Goal: Browse casually

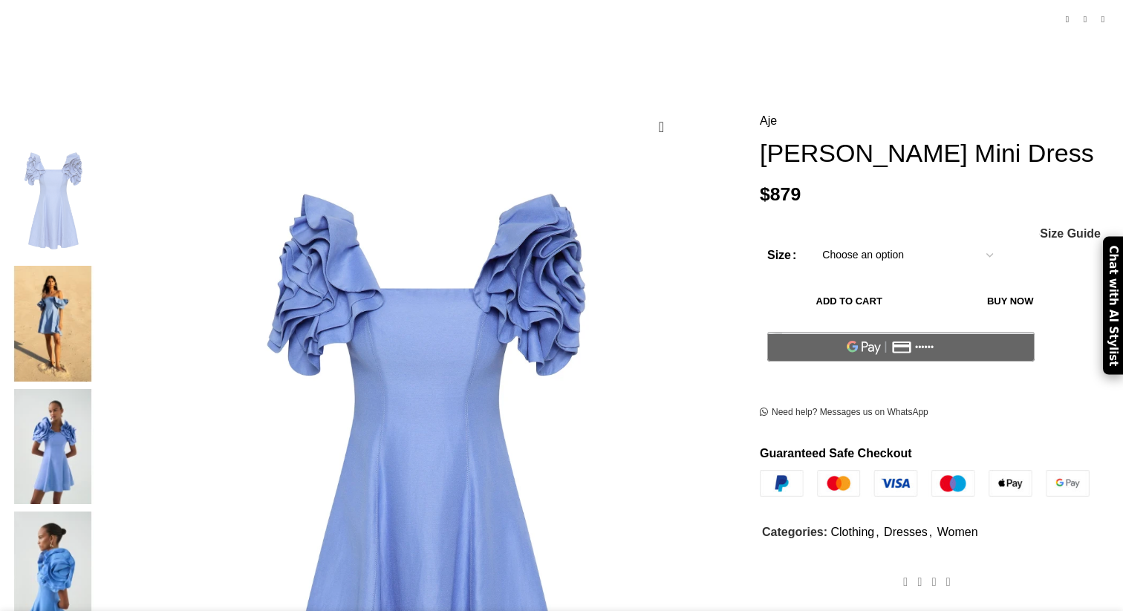
click at [98, 266] on img at bounding box center [52, 323] width 91 height 115
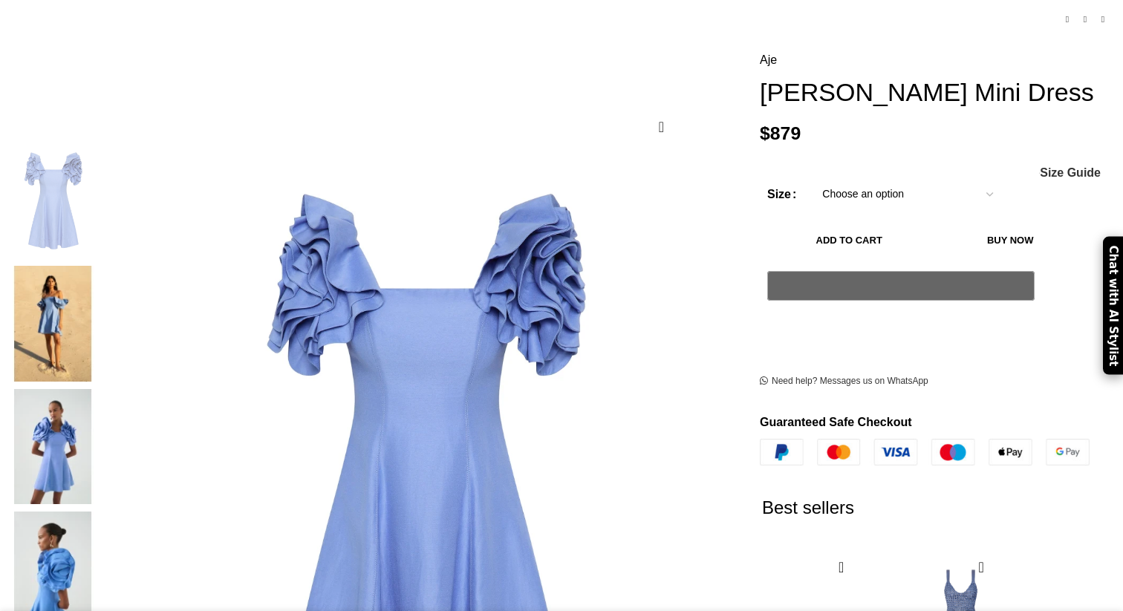
click at [98, 266] on img at bounding box center [52, 323] width 91 height 115
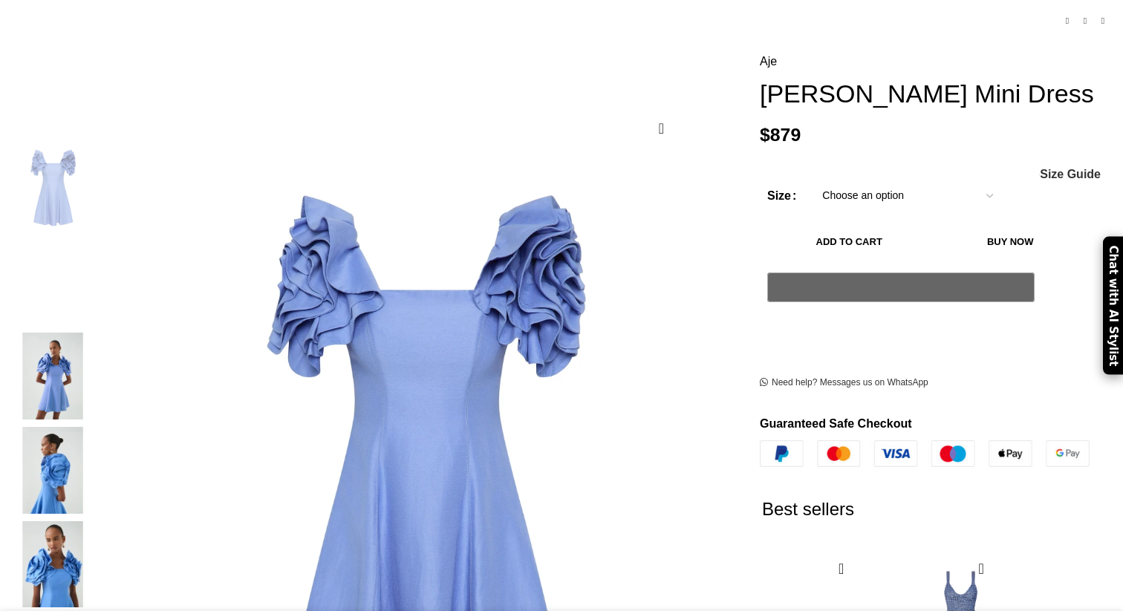
click at [98, 256] on img "2 / 7" at bounding box center [52, 282] width 91 height 87
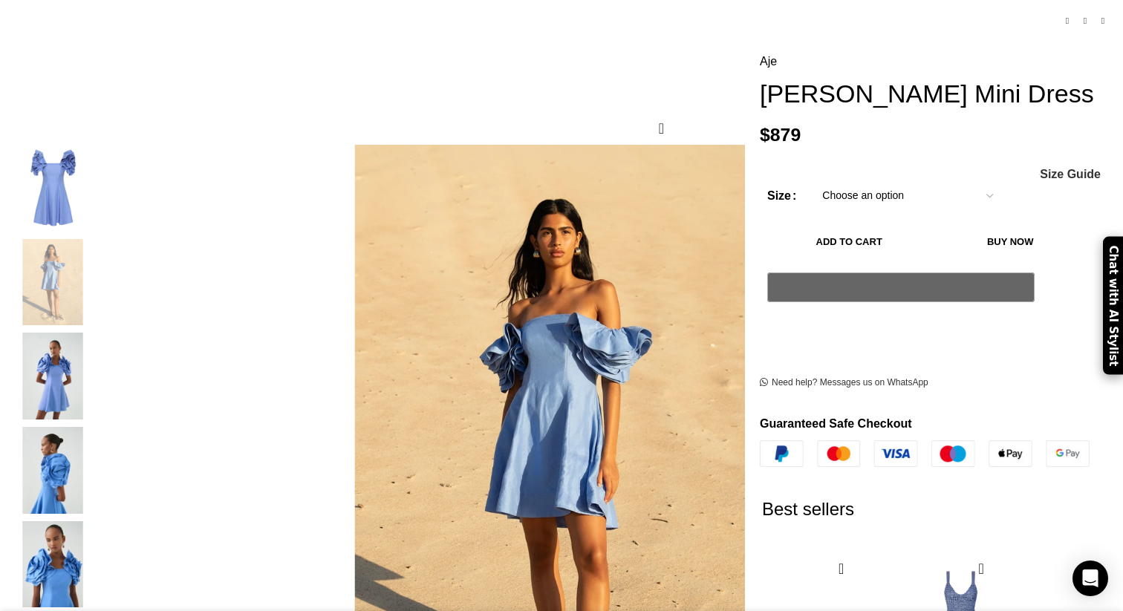
click at [98, 351] on img "3 / 7" at bounding box center [52, 376] width 91 height 87
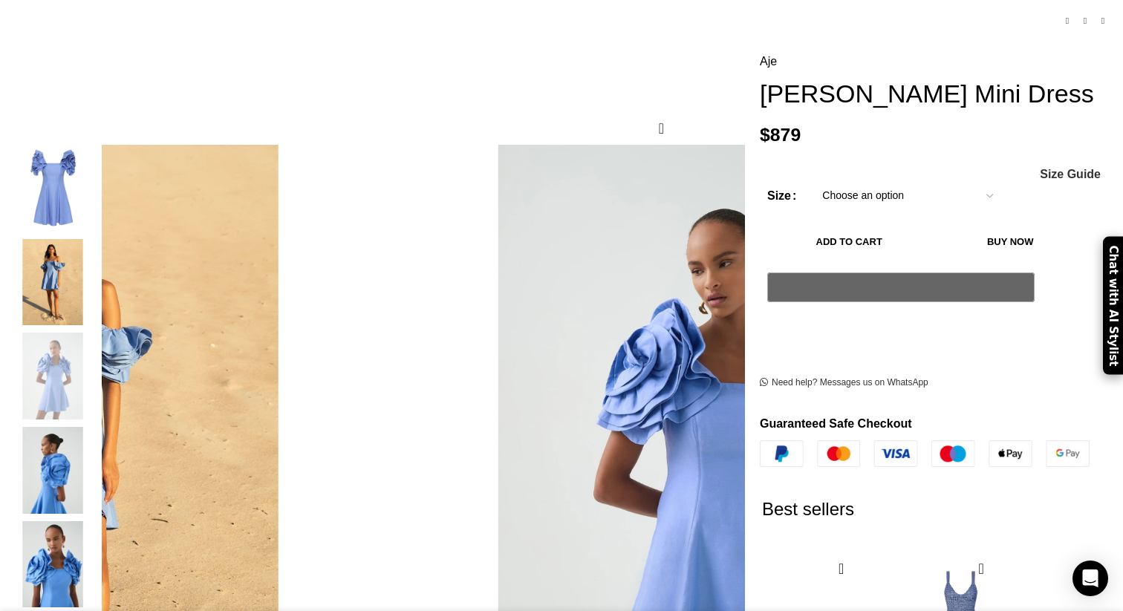
scroll to position [0, 156]
click at [98, 448] on img "4 / 7" at bounding box center [52, 470] width 91 height 87
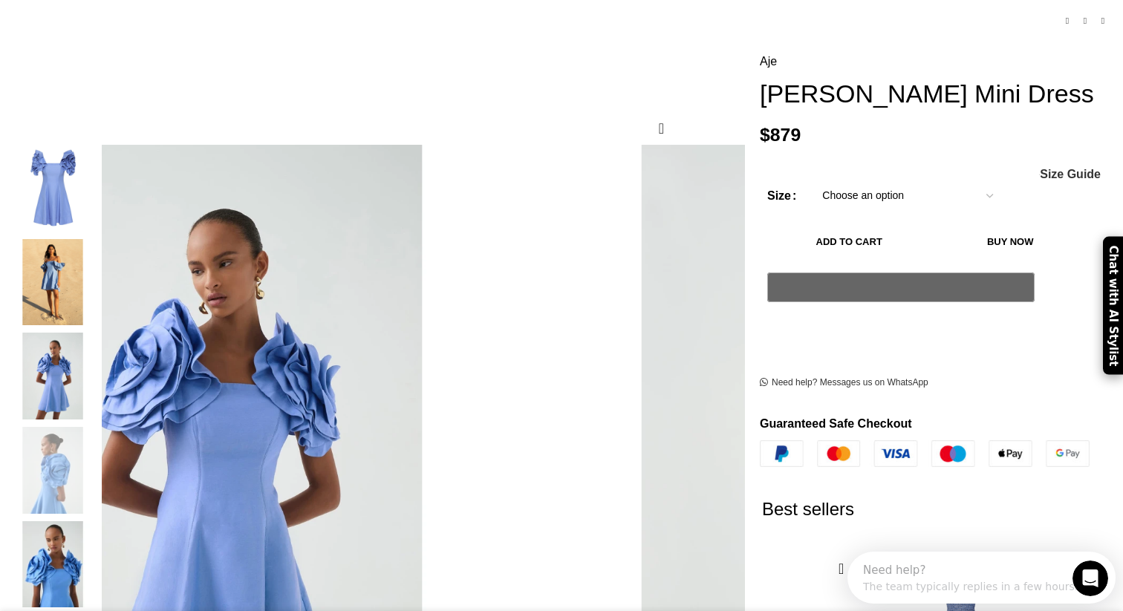
scroll to position [0, 0]
click at [98, 279] on img "2 / 7" at bounding box center [52, 282] width 91 height 87
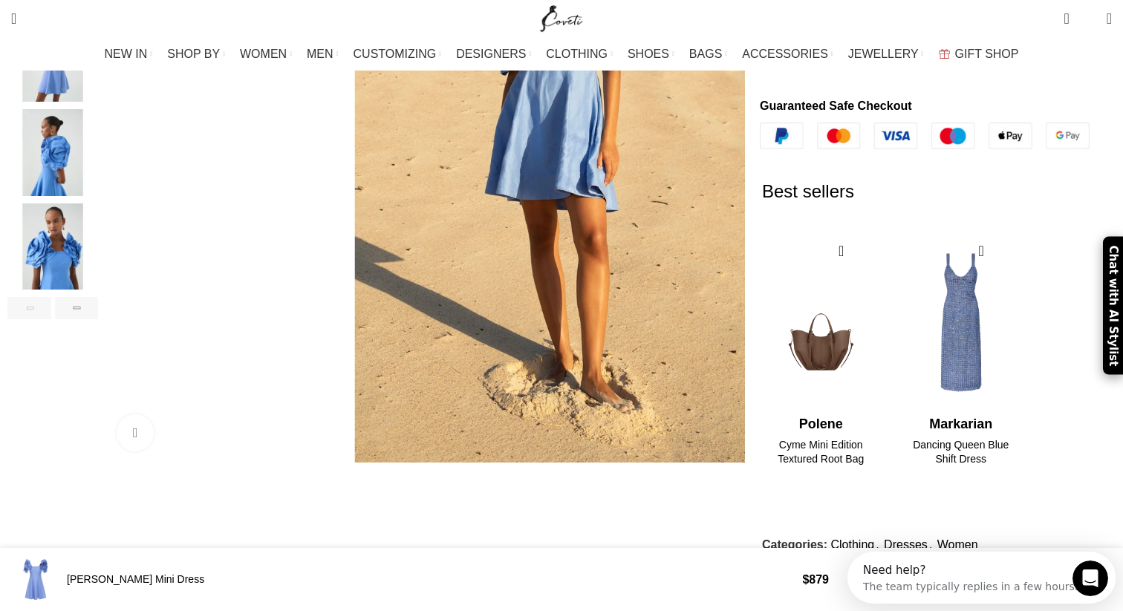
scroll to position [488, 0]
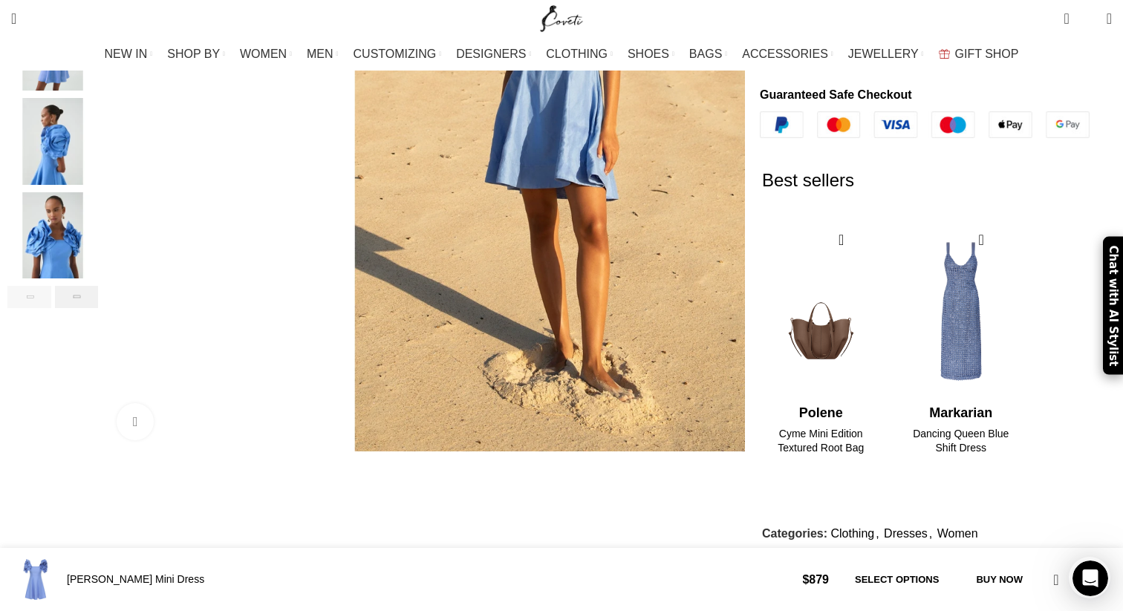
click at [99, 286] on div "Next slide" at bounding box center [77, 297] width 44 height 22
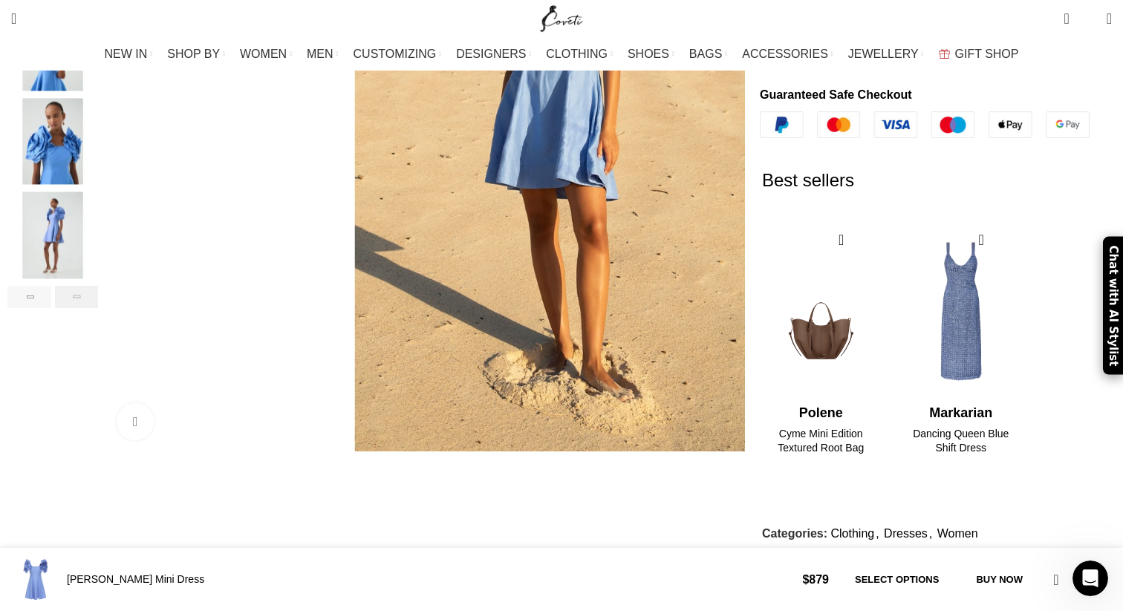
click at [99, 286] on div "Next slide" at bounding box center [77, 297] width 44 height 22
click at [98, 226] on img "7 / 7" at bounding box center [52, 235] width 91 height 87
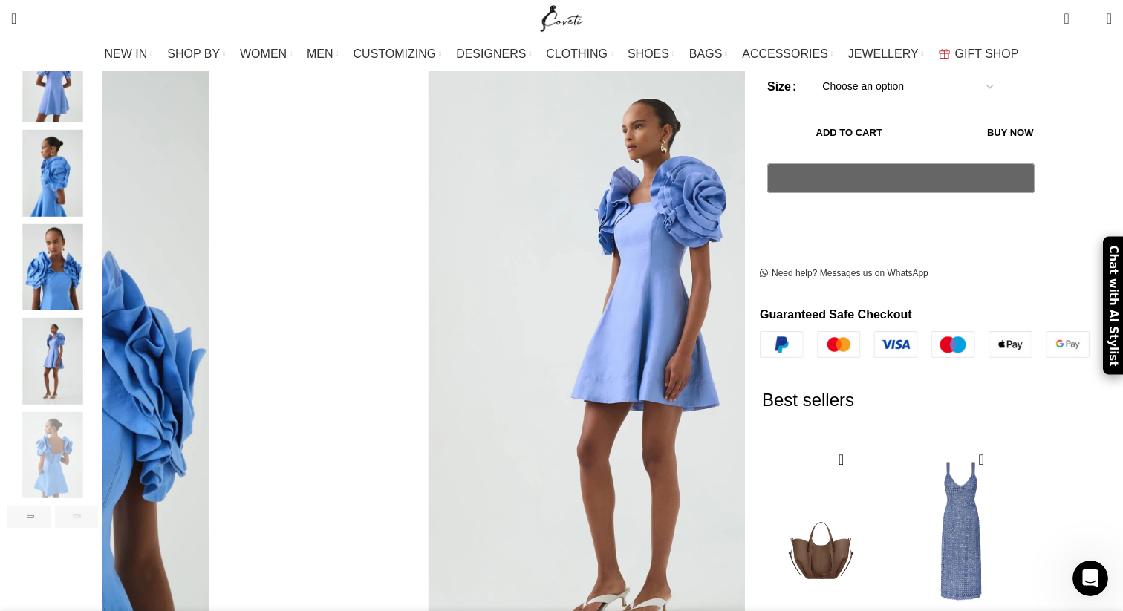
scroll to position [0, 313]
click at [98, 325] on img "6 / 7" at bounding box center [52, 361] width 91 height 87
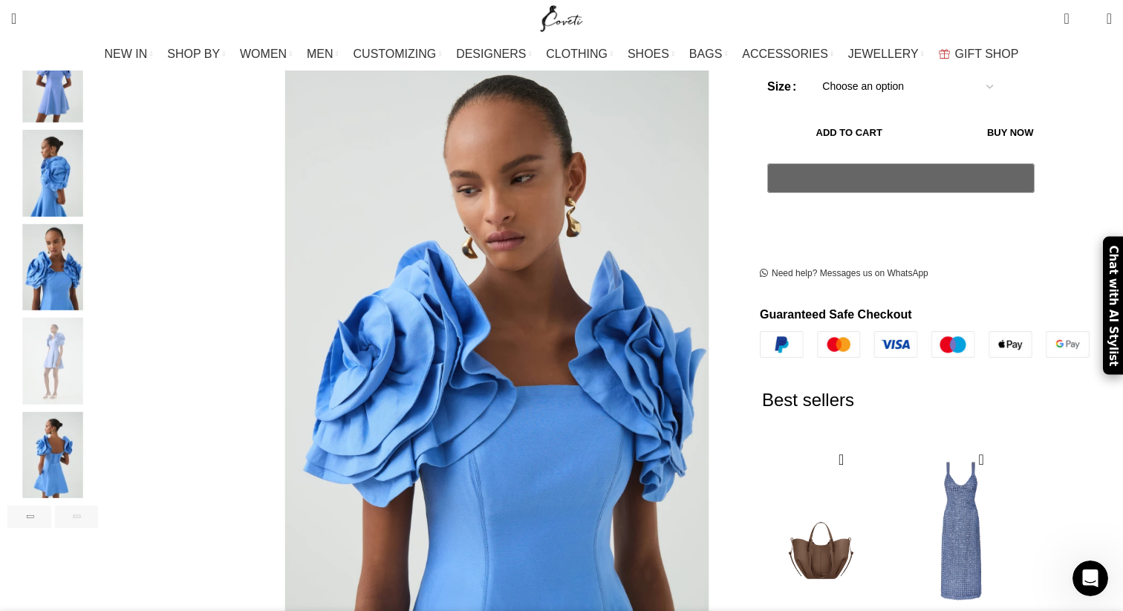
click at [98, 247] on img "5 / 7" at bounding box center [52, 267] width 91 height 87
